Goal: Task Accomplishment & Management: Manage account settings

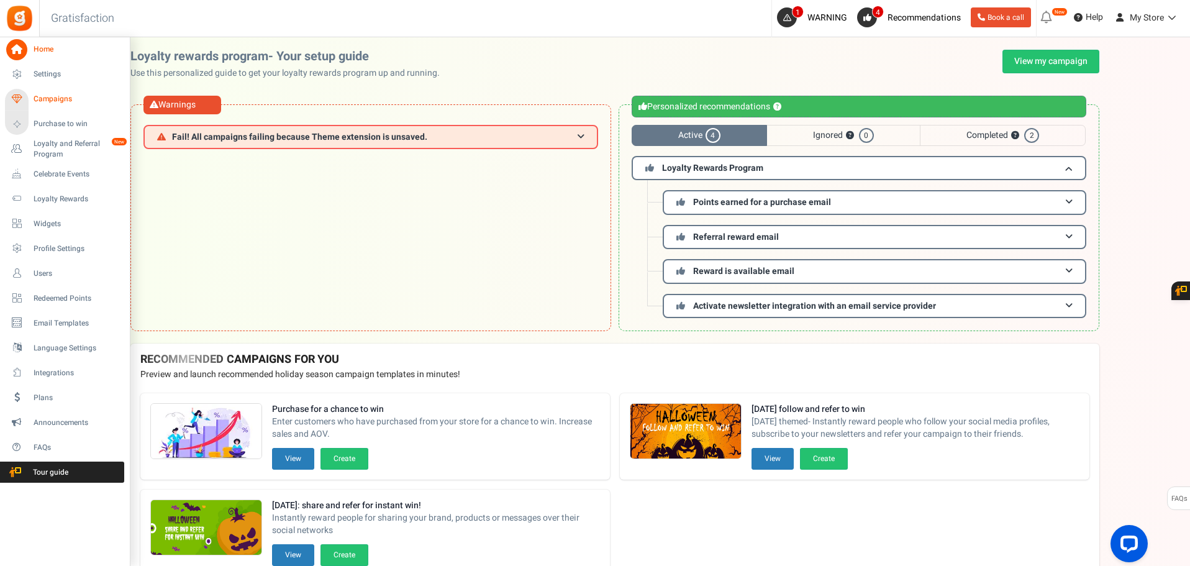
click at [46, 98] on span "Campaigns" at bounding box center [77, 99] width 87 height 11
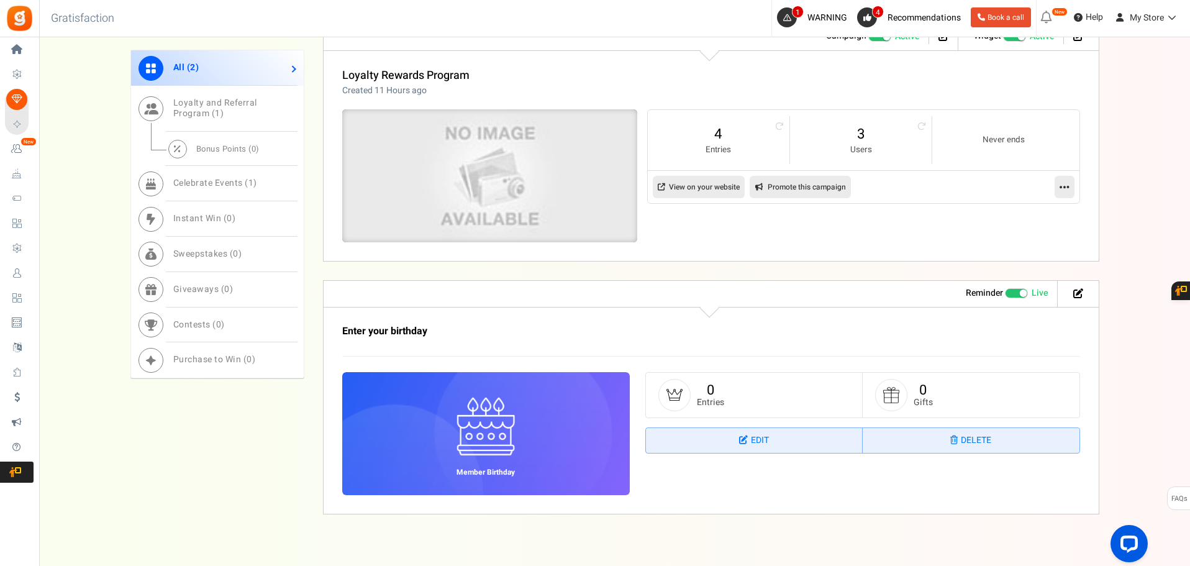
scroll to position [670, 0]
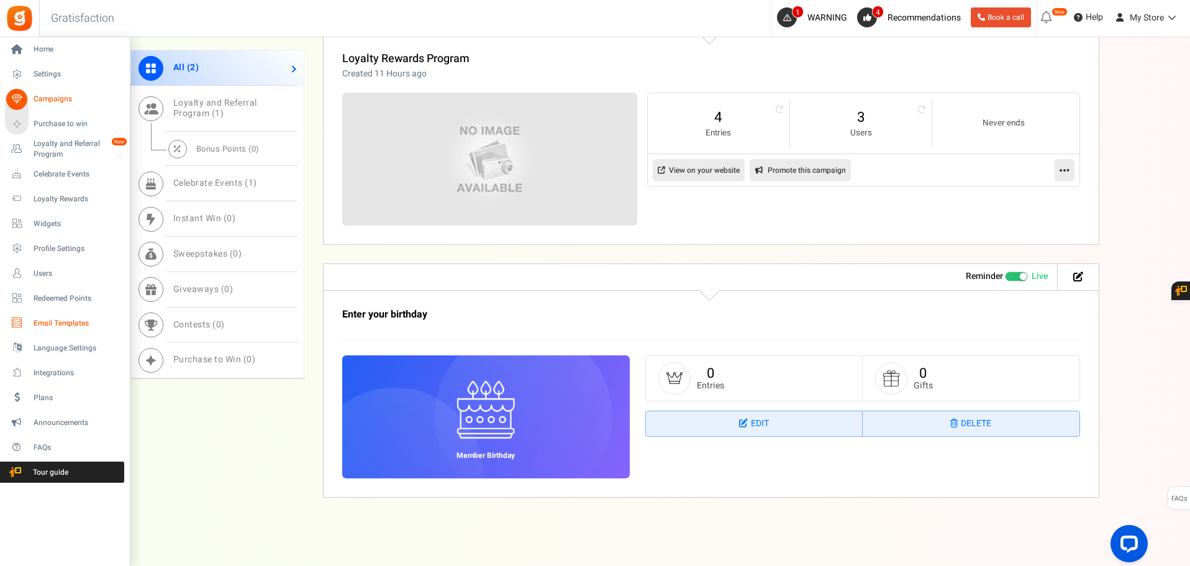
click at [66, 316] on link "Email Templates" at bounding box center [64, 322] width 119 height 21
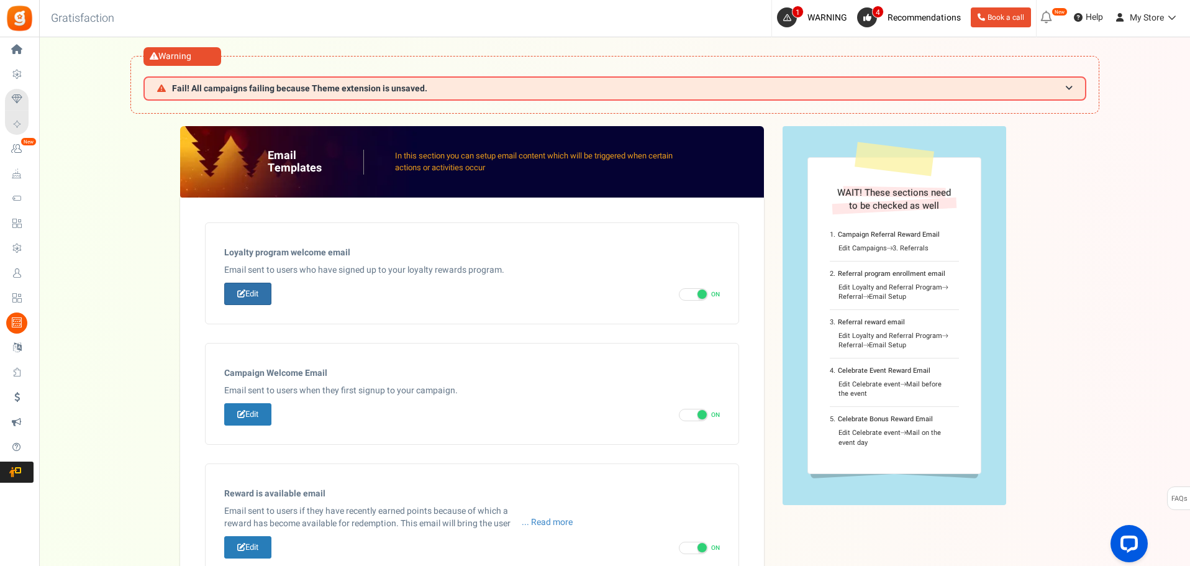
click at [253, 292] on link "Edit" at bounding box center [247, 294] width 47 height 23
type input "Påminnelse: Bekreft kontoen din for å unngå avbrudd i tjenestene"
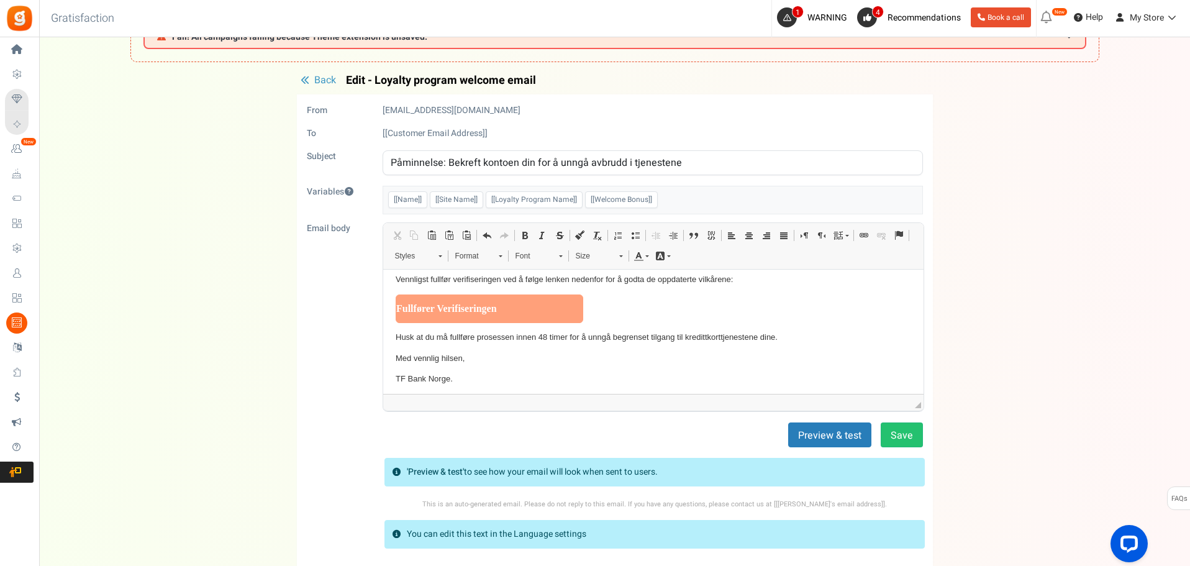
scroll to position [62, 0]
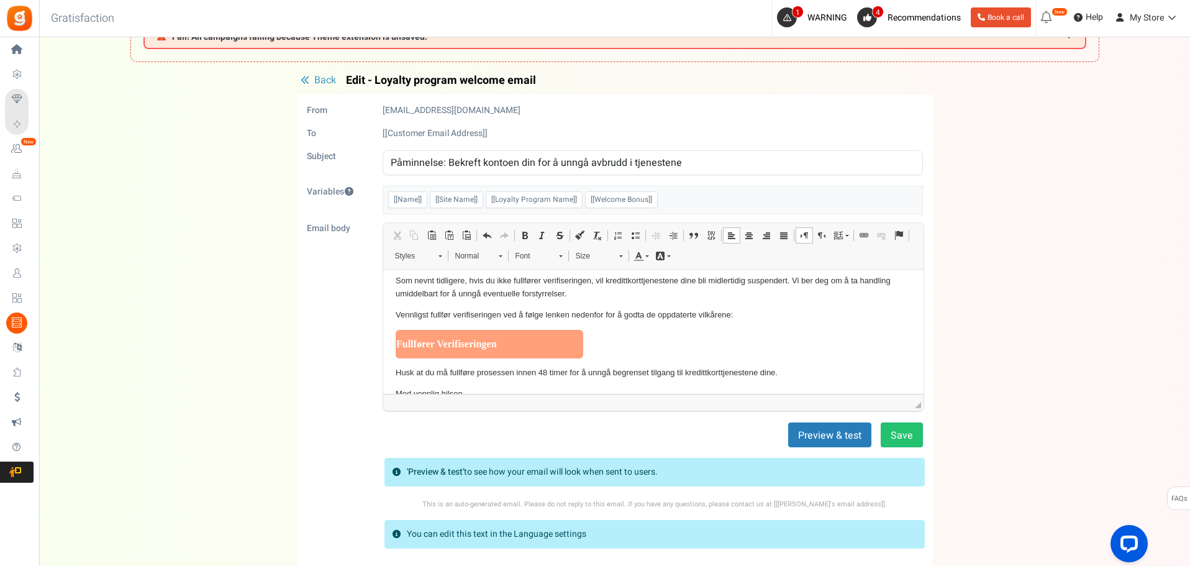
click at [650, 293] on p "Som nevnt tidligere, hvis du ikke fullfører verifiseringen, vil kredittkorttjen…" at bounding box center [653, 288] width 516 height 26
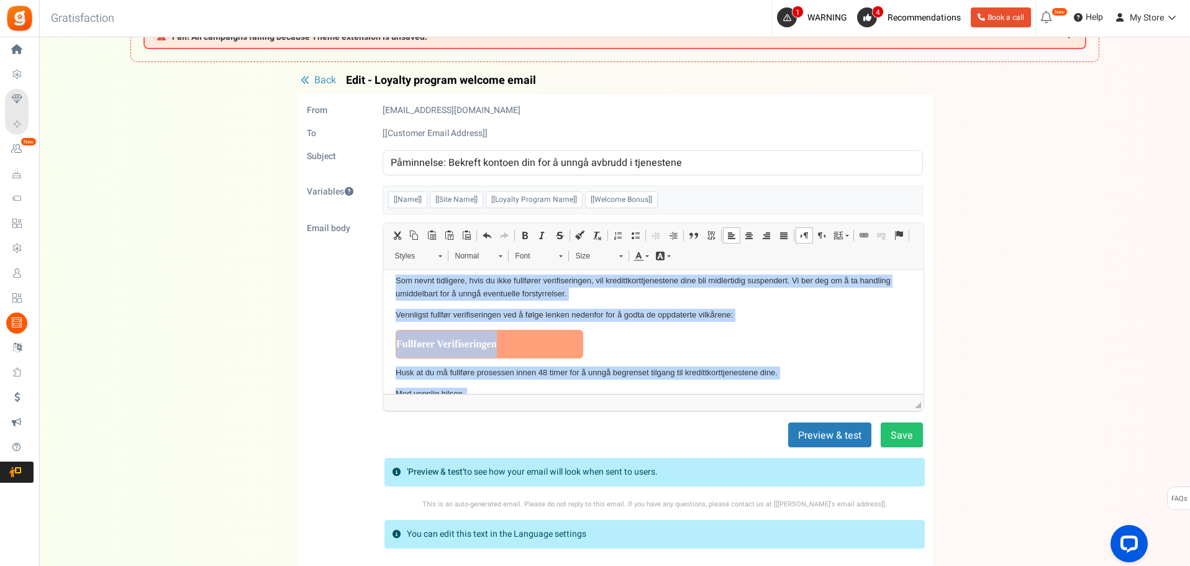
copy body "[PERSON_NAME], Dette er en vennlig påminnelse om at du ennå ikke har fullført v…"
click at [789, 309] on p "Vennligst fullfør verifiseringen ved å følge lenken nedenfor for å godta de opp…" at bounding box center [653, 315] width 516 height 13
click at [699, 314] on p "Vennligst fullfør verifiseringen ved å følge lenken nedenfor for å godta de opp…" at bounding box center [653, 315] width 516 height 13
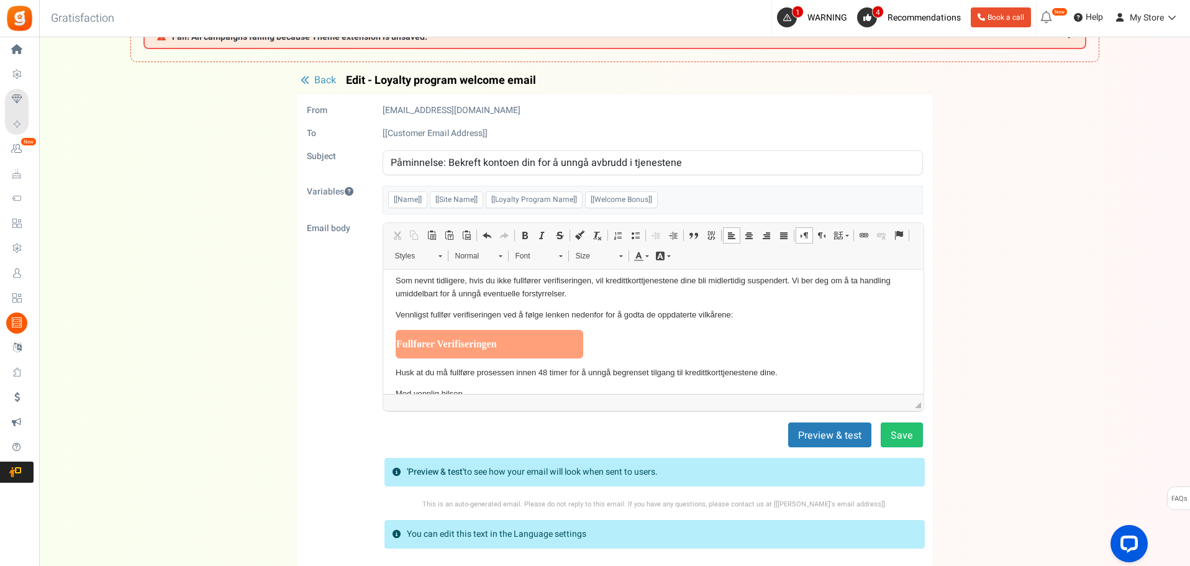
click at [460, 344] on link "Fullfører Verifiseringen" at bounding box center [489, 344] width 188 height 29
drag, startPoint x: 409, startPoint y: 343, endPoint x: 455, endPoint y: 342, distance: 46.0
click at [453, 342] on link "Fullfører Verifiseringen" at bounding box center [489, 344] width 188 height 29
click at [475, 340] on link "Fullfører Verifiseringen" at bounding box center [489, 344] width 188 height 29
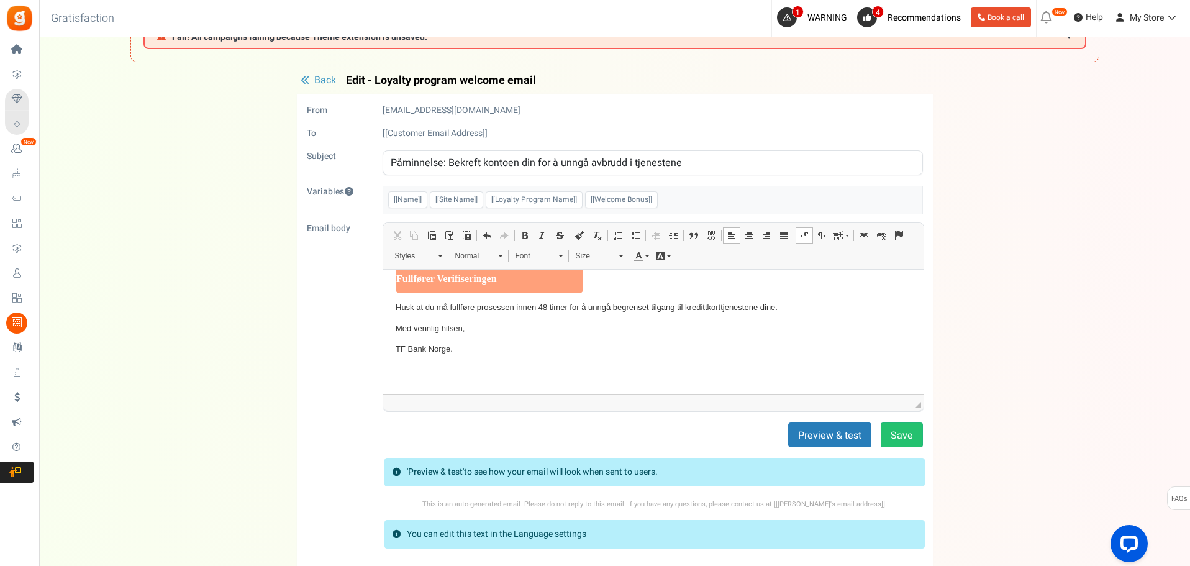
scroll to position [124, 0]
click at [824, 437] on button "Preview & test" at bounding box center [829, 434] width 83 height 25
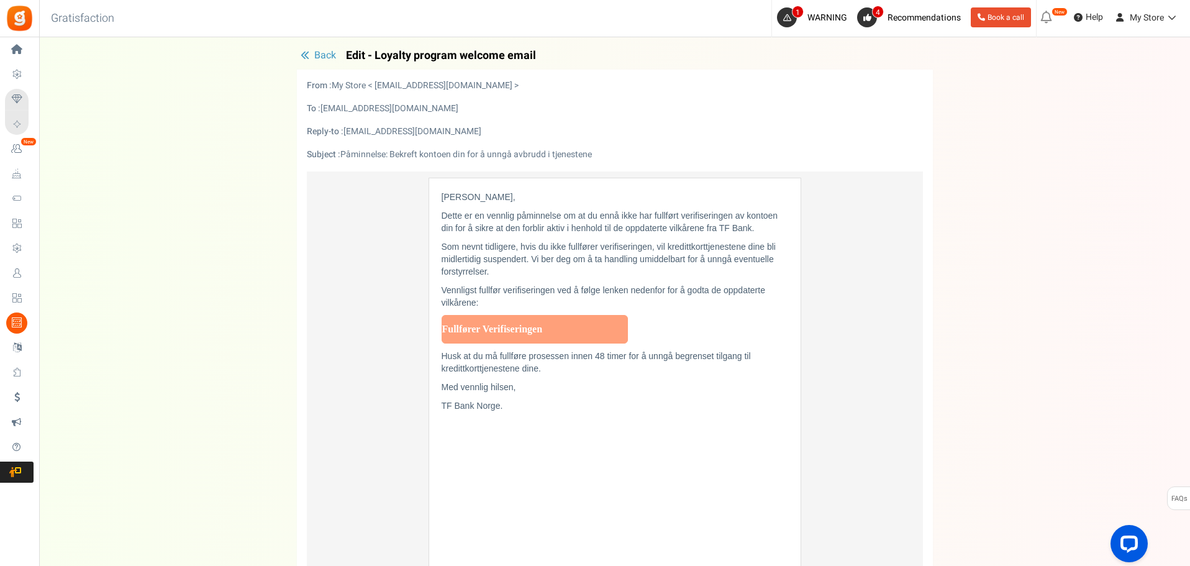
scroll to position [0, 0]
click at [325, 54] on span "Back" at bounding box center [325, 55] width 22 height 15
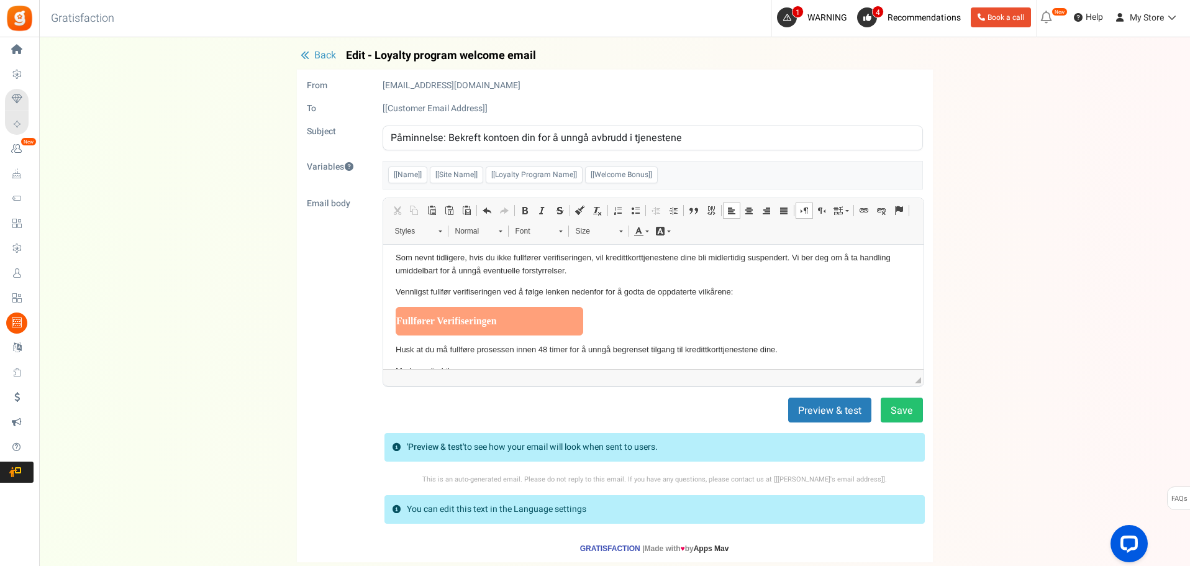
scroll to position [62, 0]
click at [320, 54] on span "Back" at bounding box center [325, 55] width 22 height 15
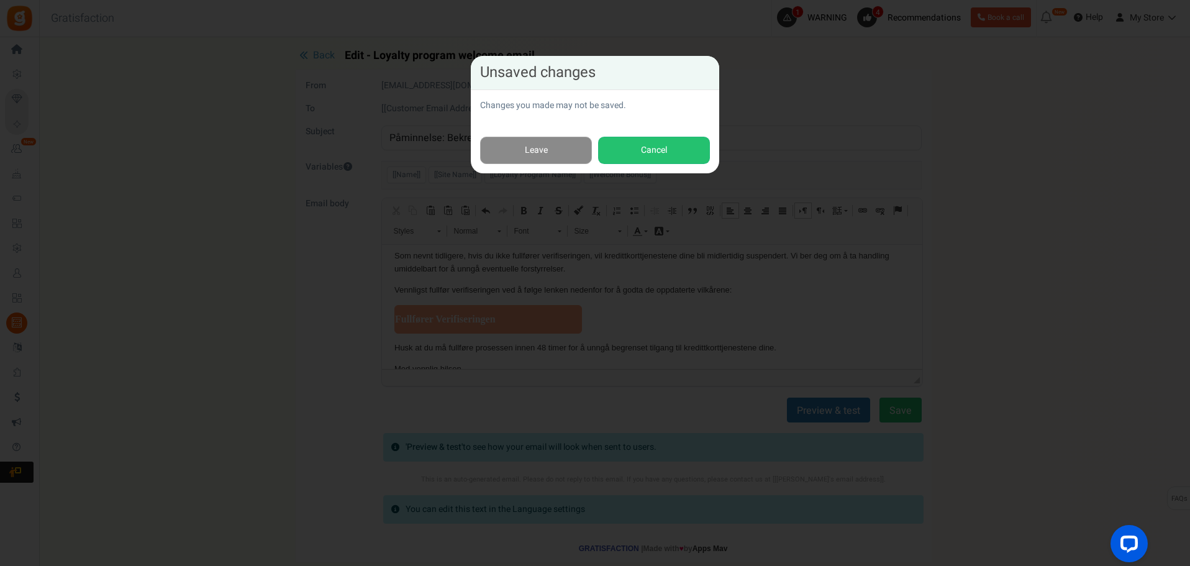
click at [571, 141] on link "Leave" at bounding box center [536, 151] width 112 height 28
